Goal: Task Accomplishment & Management: Manage account settings

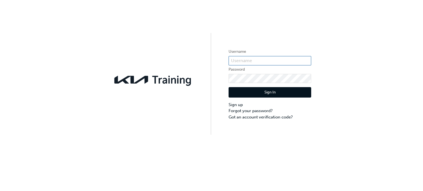
click at [254, 62] on input "text" at bounding box center [269, 60] width 83 height 9
type input "[PERSON_NAME][EMAIL_ADDRESS][PERSON_NAME][DOMAIN_NAME]"
click at [256, 89] on button "Sign In" at bounding box center [269, 92] width 83 height 10
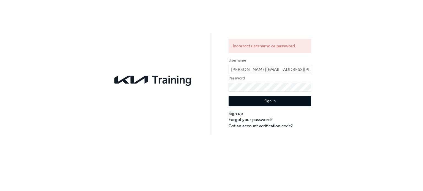
click at [264, 98] on button "Sign In" at bounding box center [269, 101] width 83 height 10
click at [122, 73] on div "Incorrect username or password. Username [PERSON_NAME][EMAIL_ADDRESS][PERSON_NA…" at bounding box center [211, 67] width 423 height 135
click at [290, 103] on button "Sign In" at bounding box center [269, 101] width 83 height 10
click at [256, 120] on link "Forgot your password?" at bounding box center [269, 120] width 83 height 6
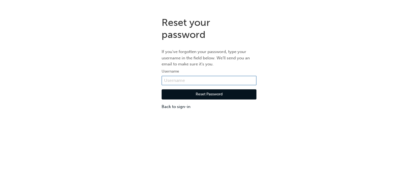
click at [200, 81] on input "text" at bounding box center [209, 80] width 95 height 9
type input "[PERSON_NAME][EMAIL_ADDRESS][PERSON_NAME][DOMAIN_NAME]"
click at [204, 94] on button "Reset Password" at bounding box center [209, 94] width 95 height 10
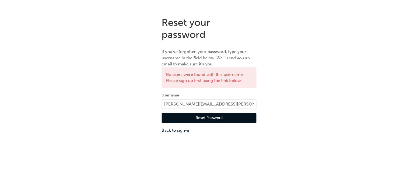
click at [184, 131] on link "Back to sign-in" at bounding box center [209, 130] width 95 height 6
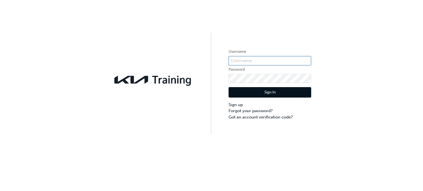
click at [255, 59] on input "text" at bounding box center [269, 60] width 83 height 9
click at [244, 61] on input "text" at bounding box center [269, 60] width 83 height 9
type input "kau85114ho"
click at [277, 95] on button "Sign In" at bounding box center [269, 92] width 83 height 10
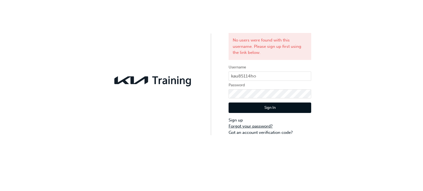
click at [261, 125] on link "Forgot your password?" at bounding box center [269, 126] width 83 height 6
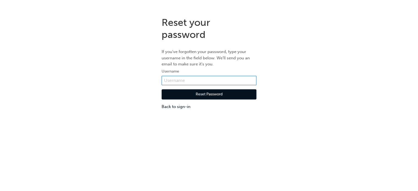
click at [176, 78] on input "text" at bounding box center [209, 80] width 95 height 9
type input "kau85114ho"
click at [205, 97] on button "Reset Password" at bounding box center [209, 94] width 95 height 10
